Goal: Task Accomplishment & Management: Complete application form

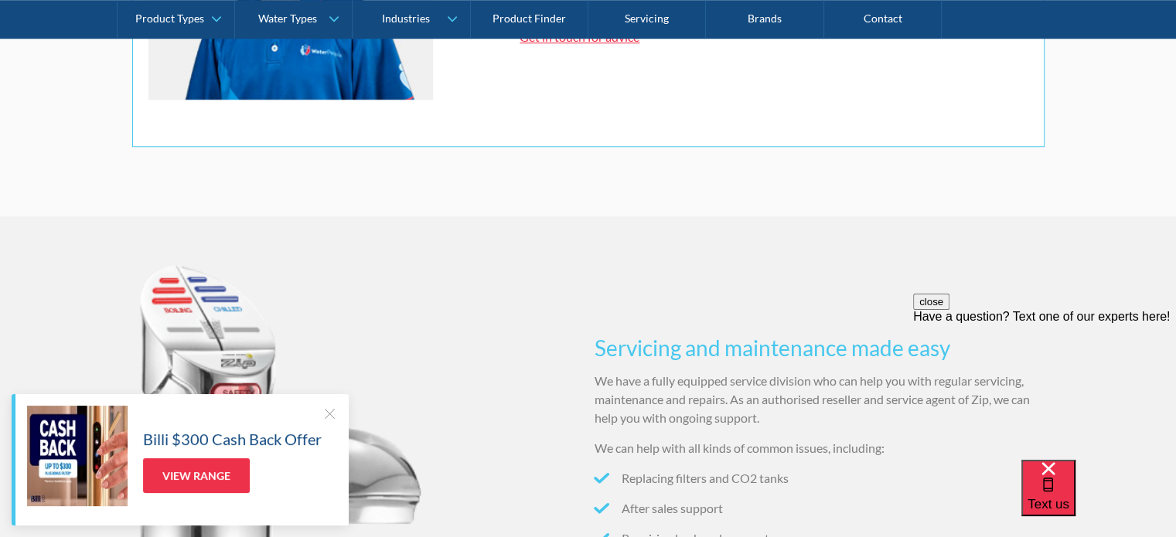
scroll to position [1315, 0]
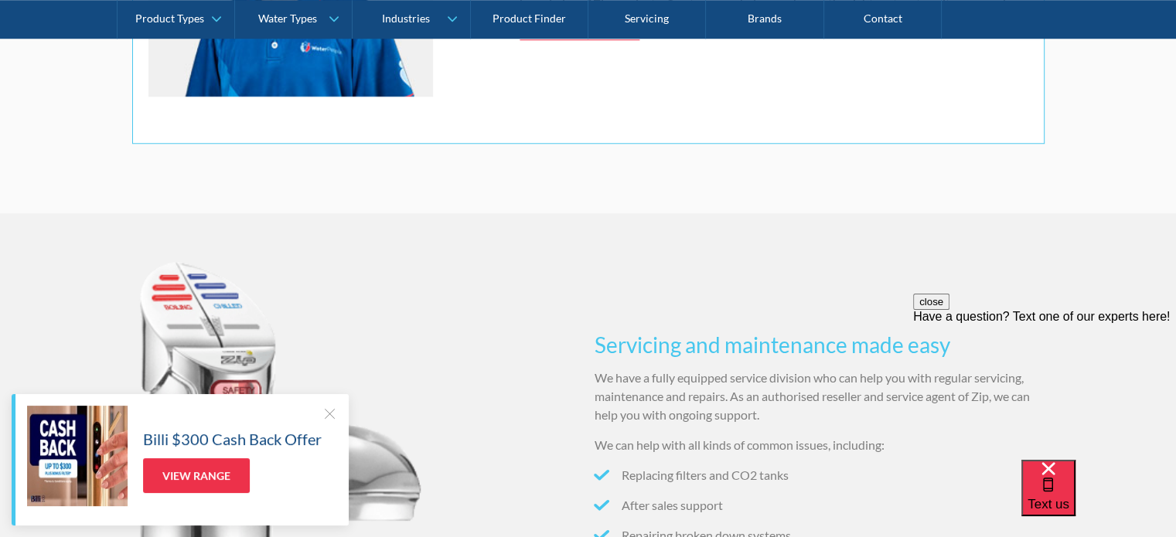
click at [328, 416] on div at bounding box center [329, 413] width 15 height 15
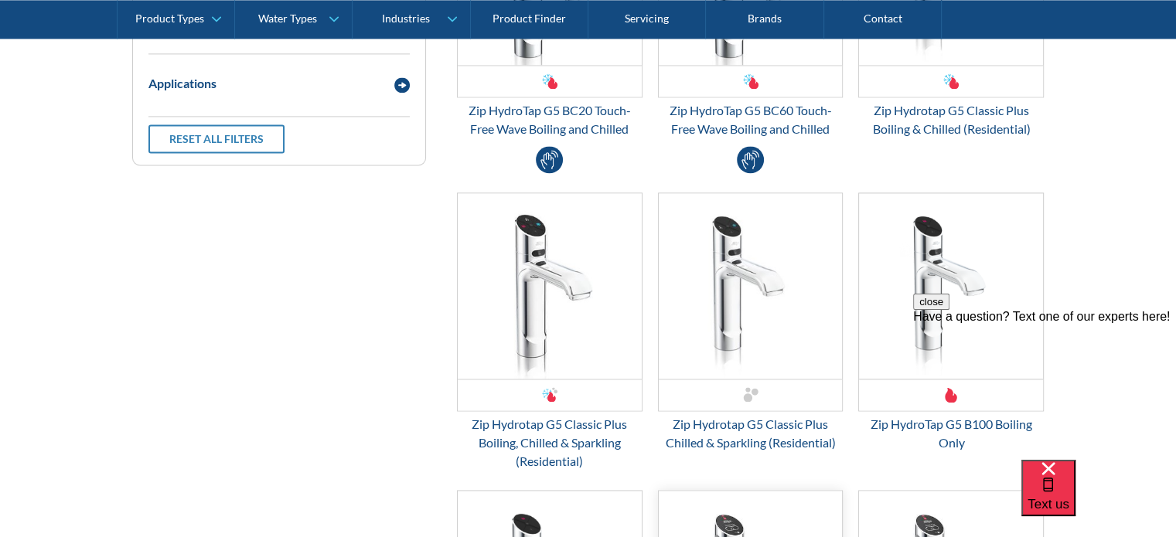
scroll to position [2397, 0]
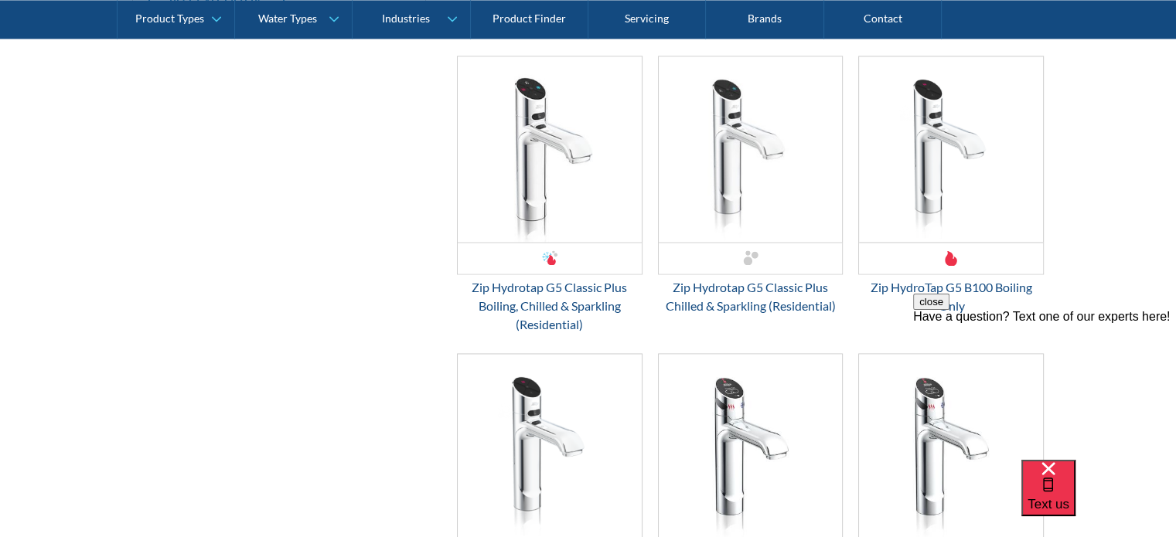
click at [950, 310] on button "close" at bounding box center [931, 302] width 36 height 16
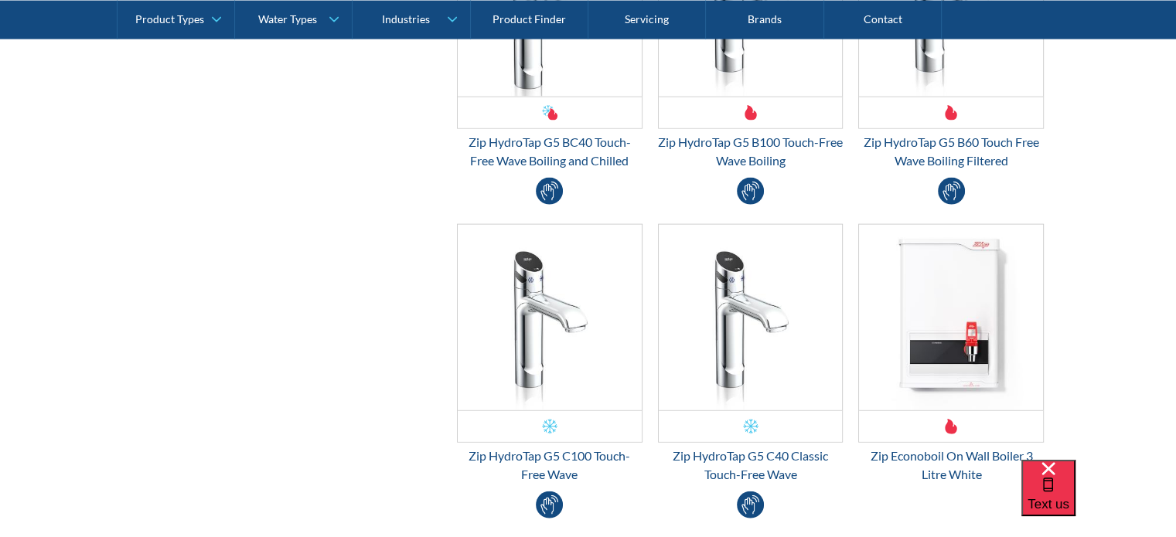
scroll to position [3325, 0]
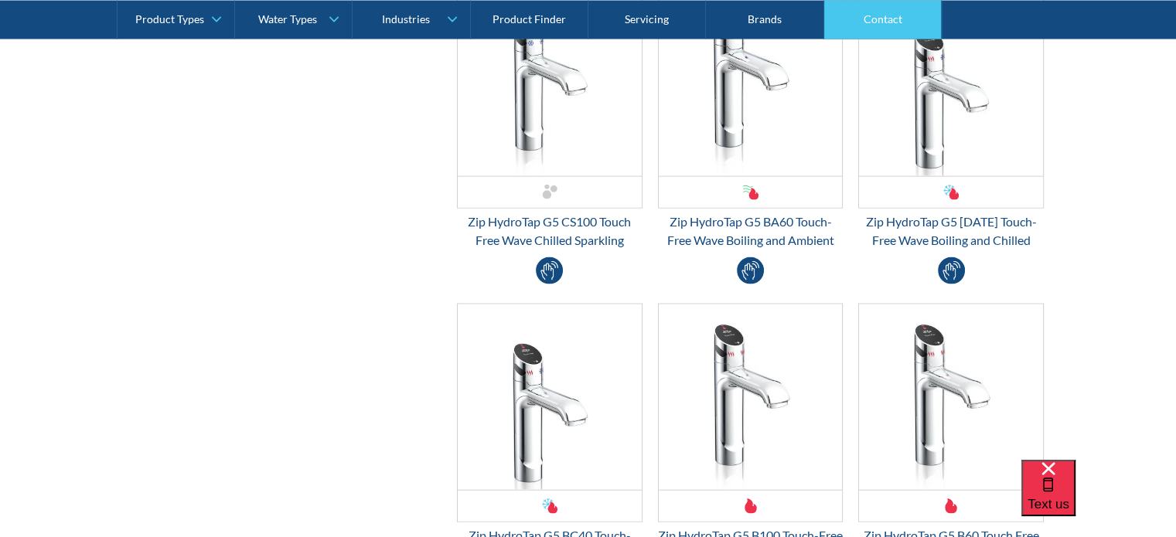
scroll to position [3016, 0]
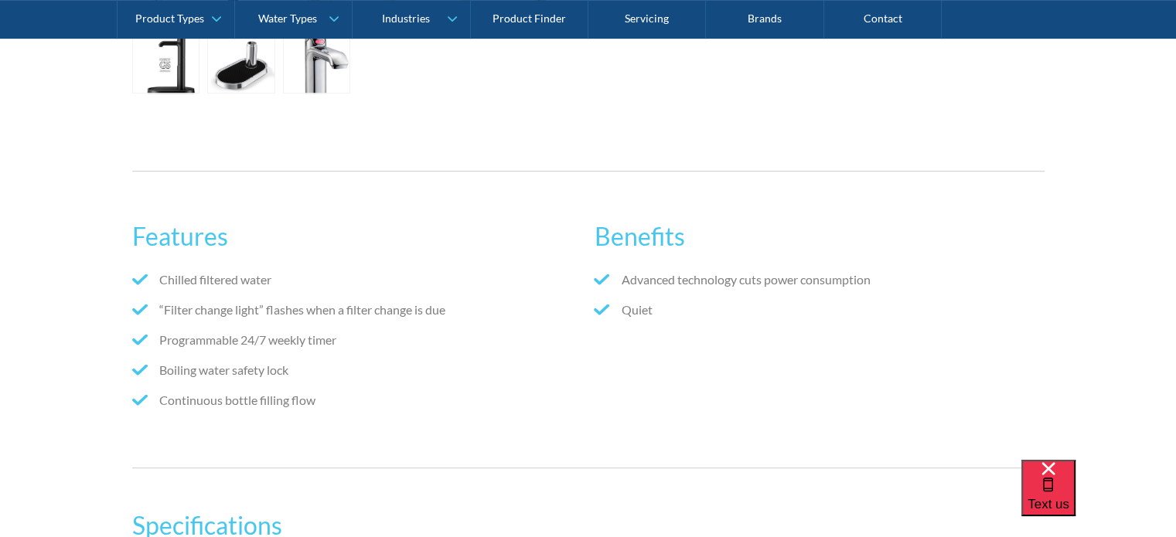
scroll to position [387, 0]
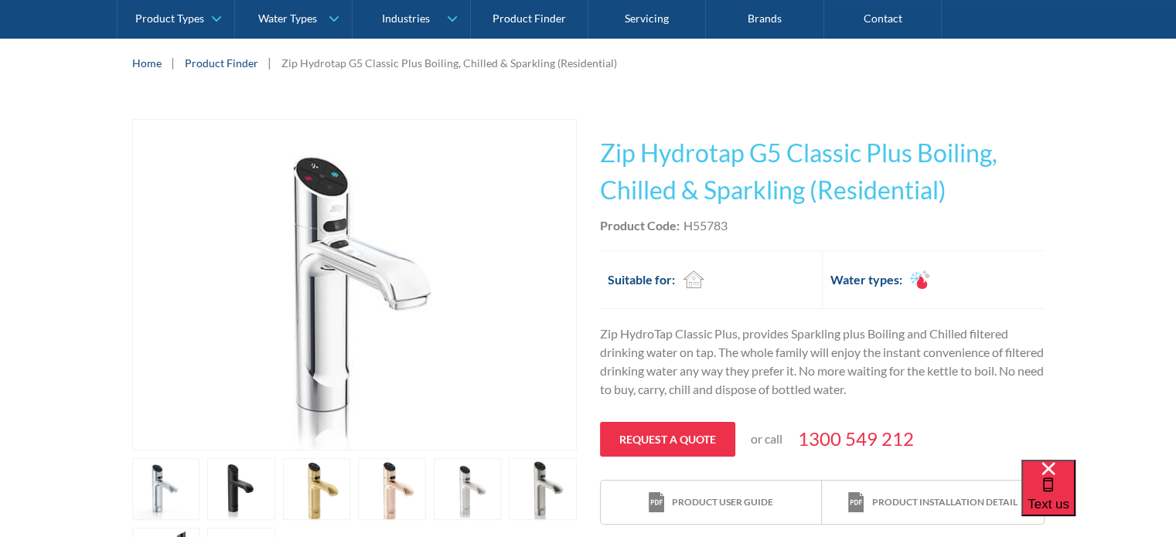
scroll to position [309, 0]
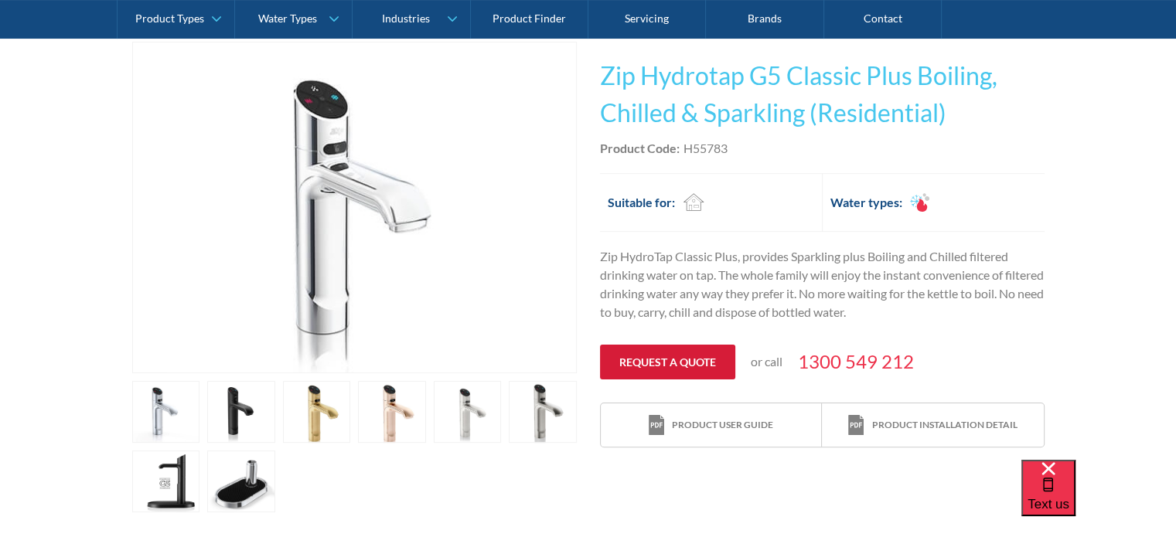
click at [708, 358] on link "Request a quote" at bounding box center [667, 362] width 135 height 35
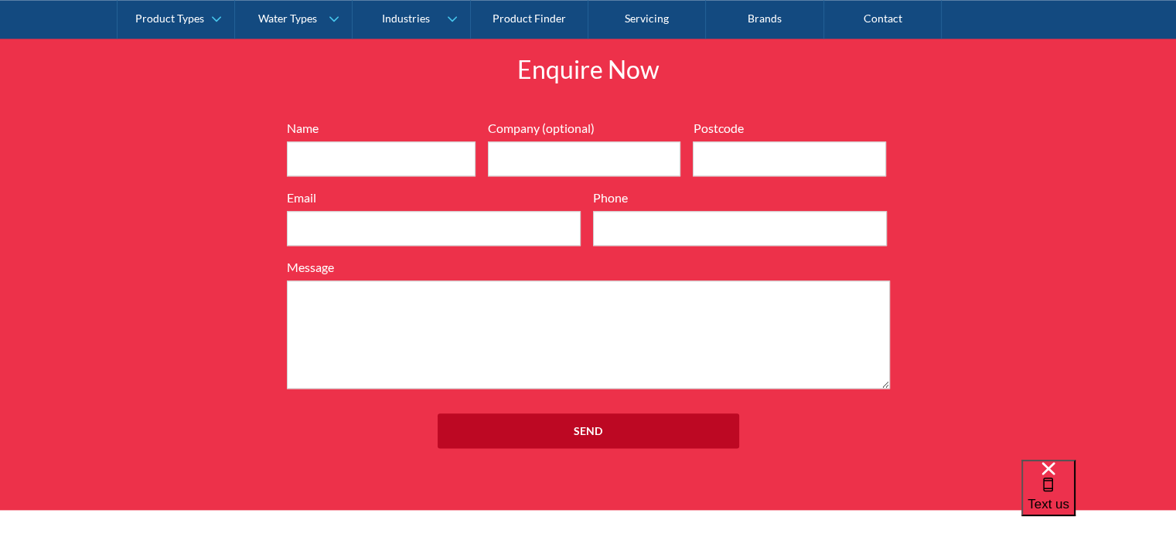
scroll to position [1766, 0]
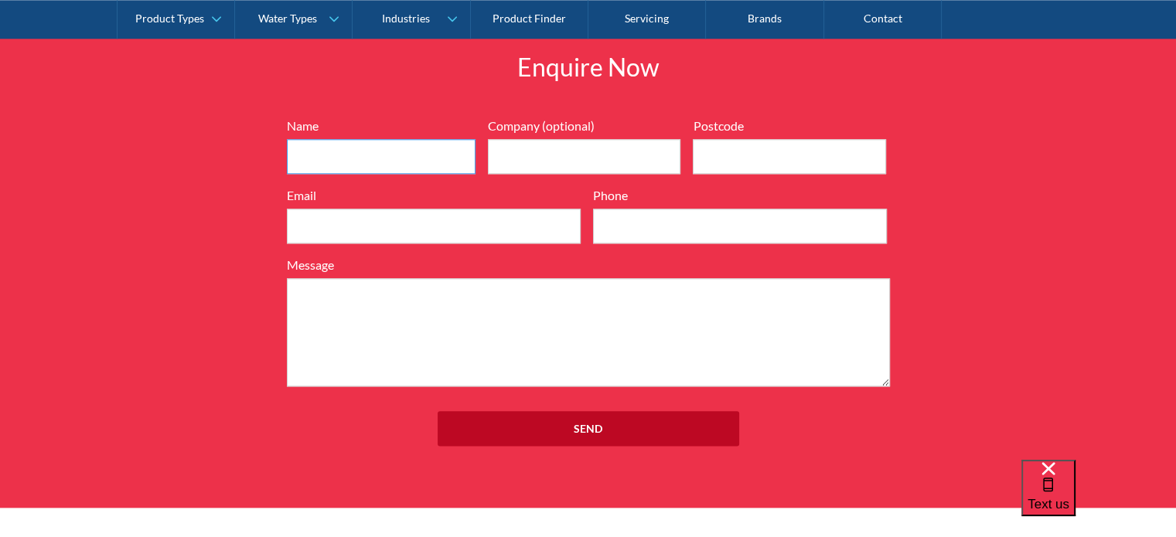
click at [408, 145] on input "Name" at bounding box center [381, 156] width 189 height 35
type input "Timothy Merced"
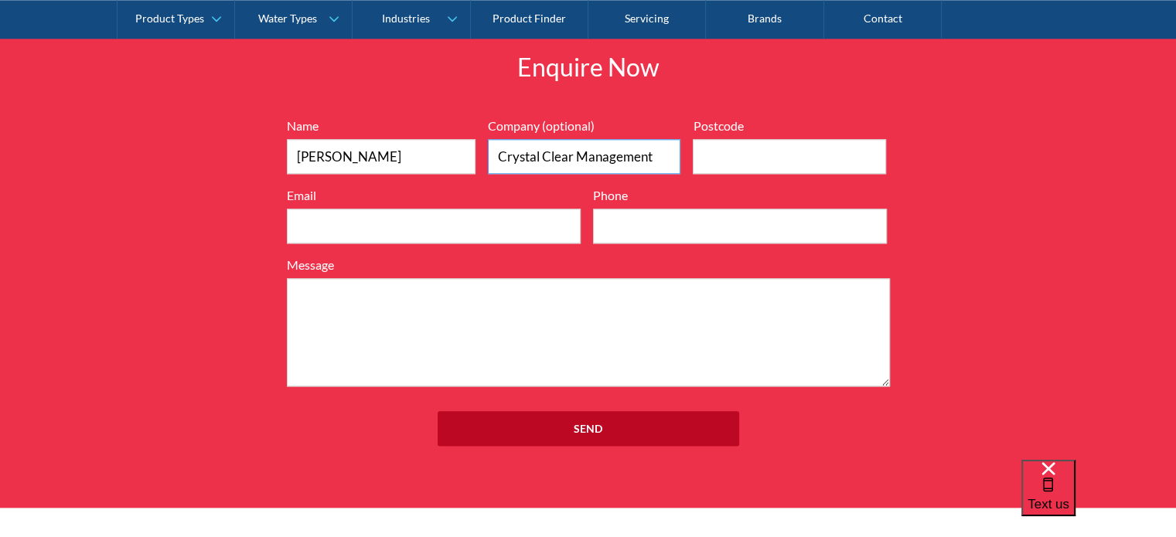
type input "Crystal Clear Management"
type input "1226"
click at [492, 228] on input "Email" at bounding box center [434, 226] width 294 height 35
paste input "timothy.marc@ccmanagement.com.ph"
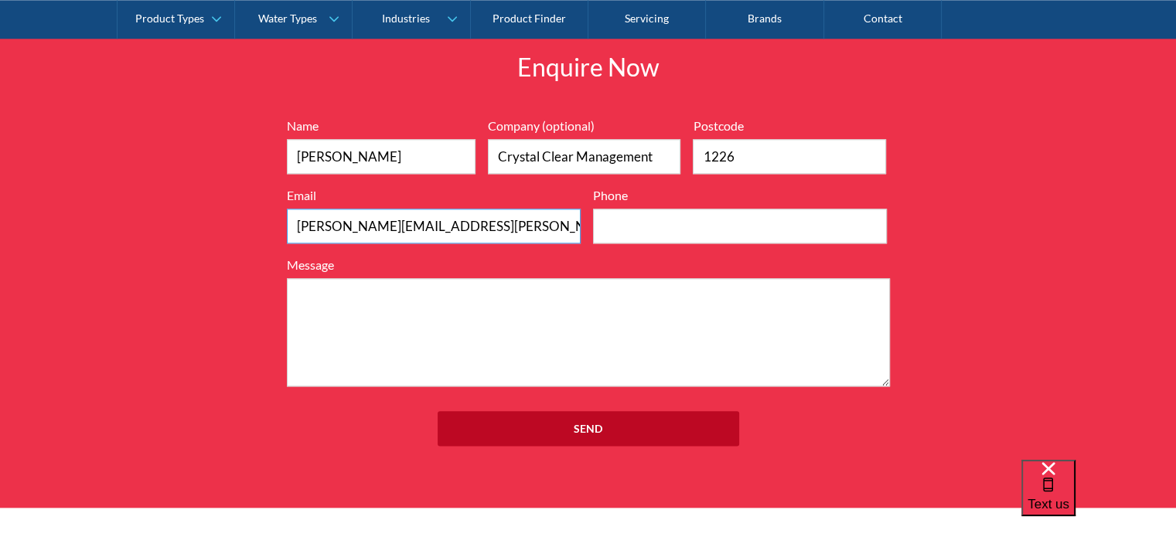
type input "timothy.marc@ccmanagement.com.ph"
click at [616, 225] on input "Phone" at bounding box center [740, 226] width 294 height 35
type input "+639364672293"
click at [643, 313] on textarea "Message" at bounding box center [588, 332] width 603 height 108
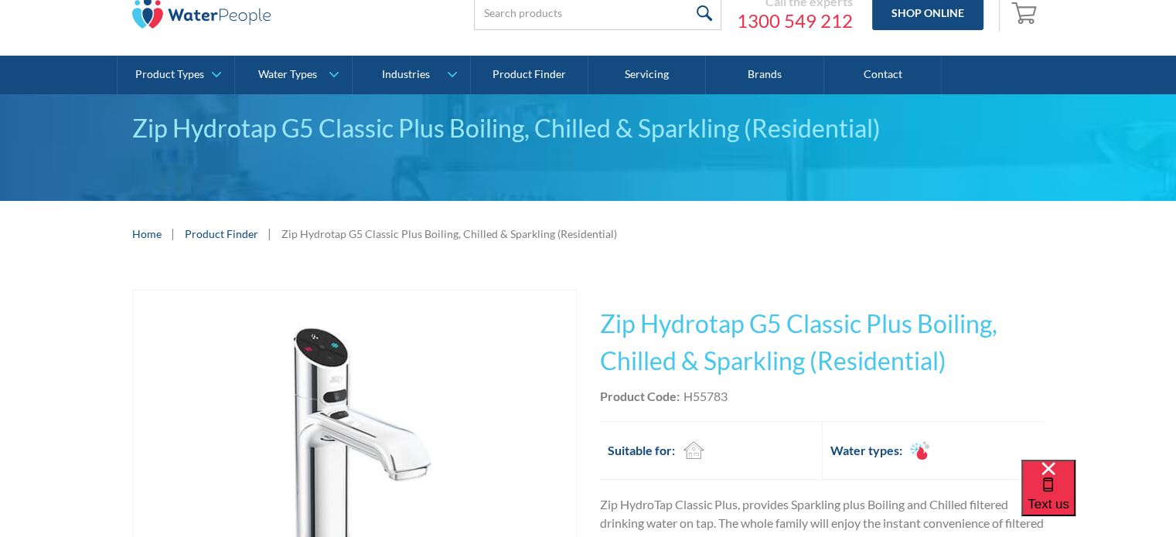
scroll to position [0, 0]
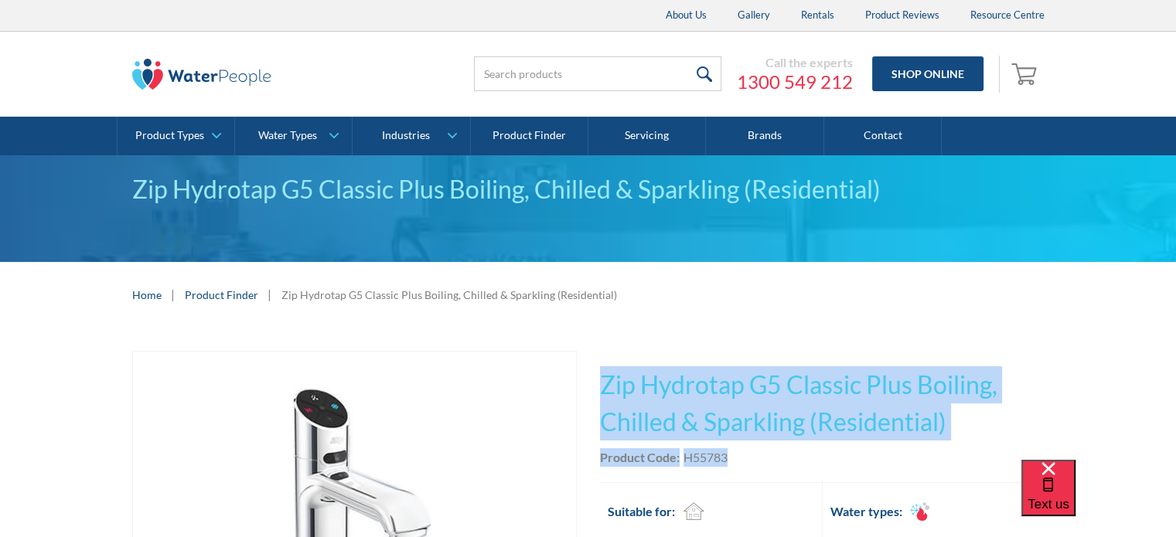
drag, startPoint x: 596, startPoint y: 380, endPoint x: 969, endPoint y: 452, distance: 379.5
copy div "Zip Hydrotap G5 Classic Plus Boiling, Chilled & Sparkling (Residential) No item…"
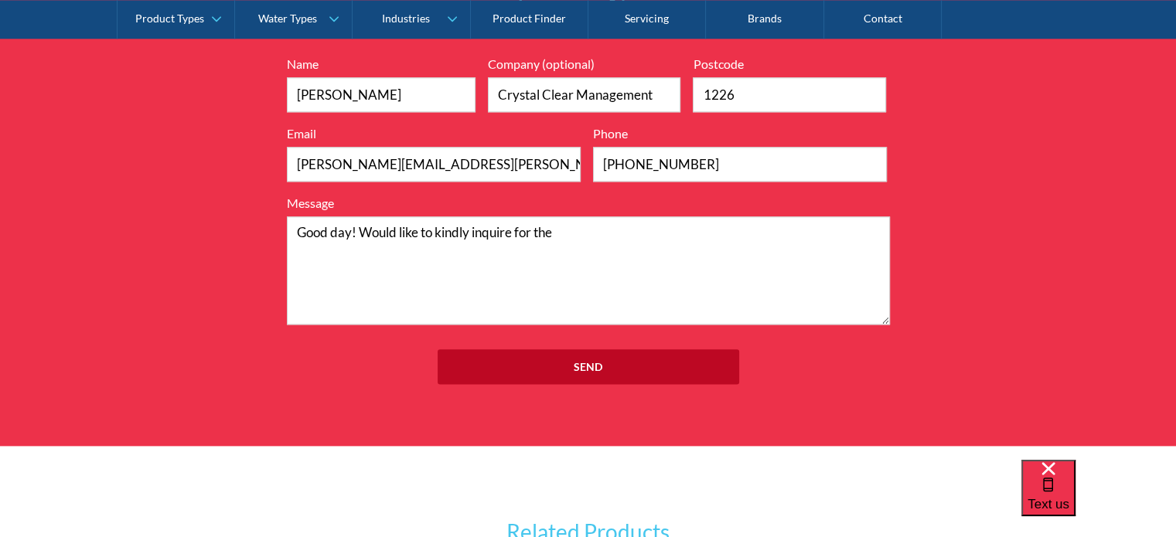
scroll to position [1856, 0]
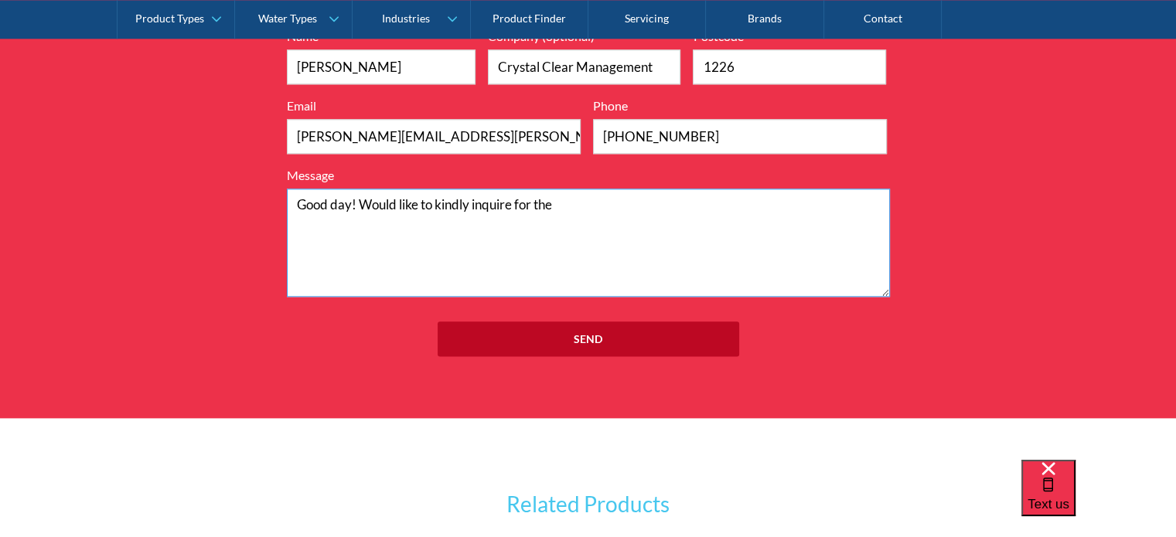
click at [763, 221] on textarea "Good day! Would like to kindly inquire for the" at bounding box center [588, 243] width 603 height 108
paste textarea "Zip Hydrotap G5 Classic Plus Boiling, Chilled & Sparkling (Residential) Product…"
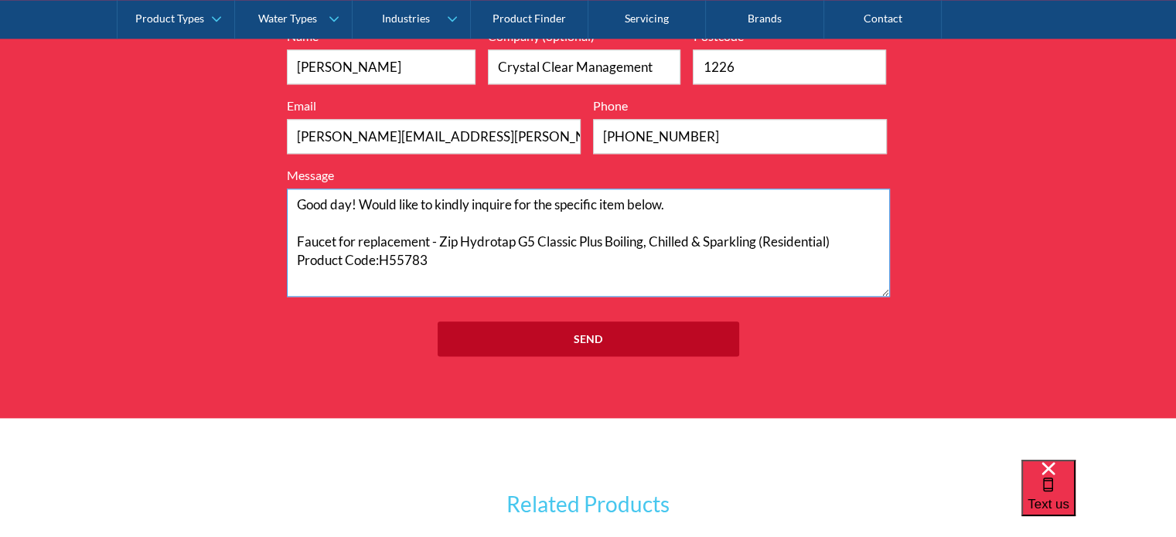
scroll to position [10, 0]
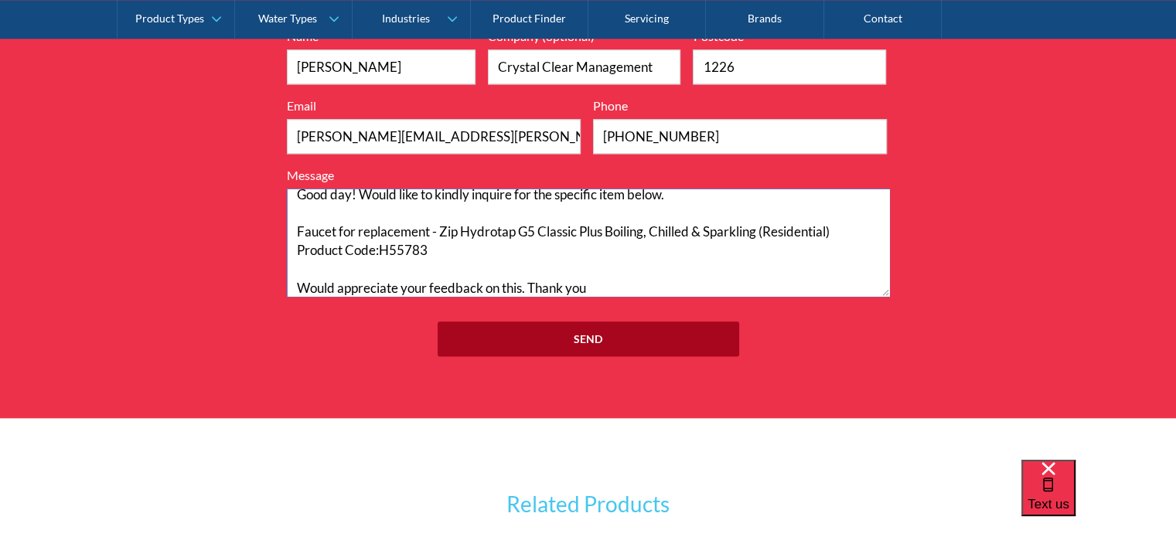
type textarea "Good day! Would like to kindly inquire for the specific item below. Faucet for …"
click at [608, 340] on input "Send" at bounding box center [589, 339] width 302 height 35
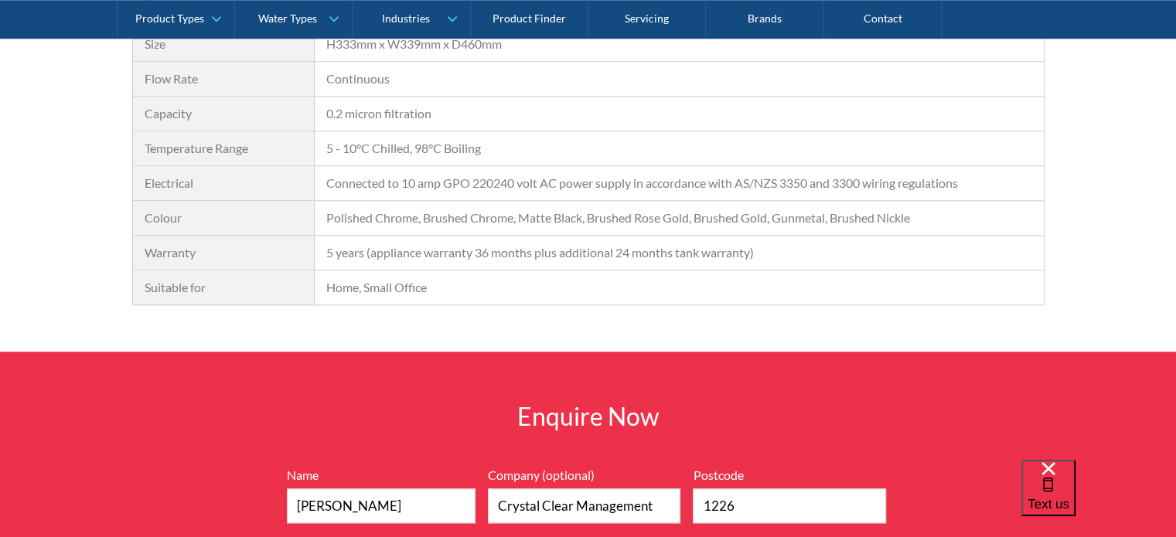
scroll to position [1160, 0]
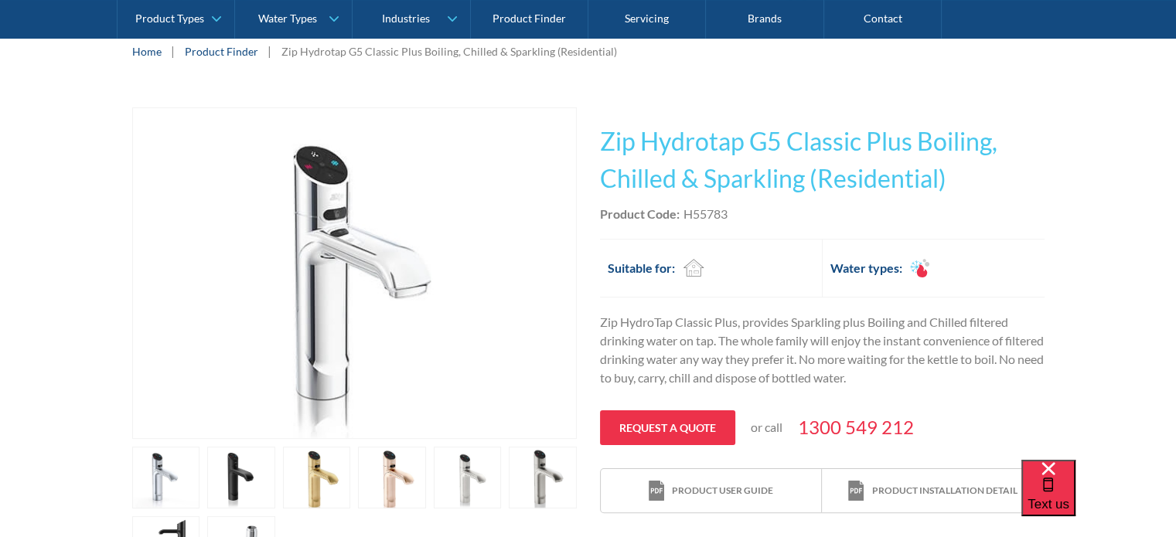
scroll to position [227, 0]
